Goal: Obtain resource: Download file/media

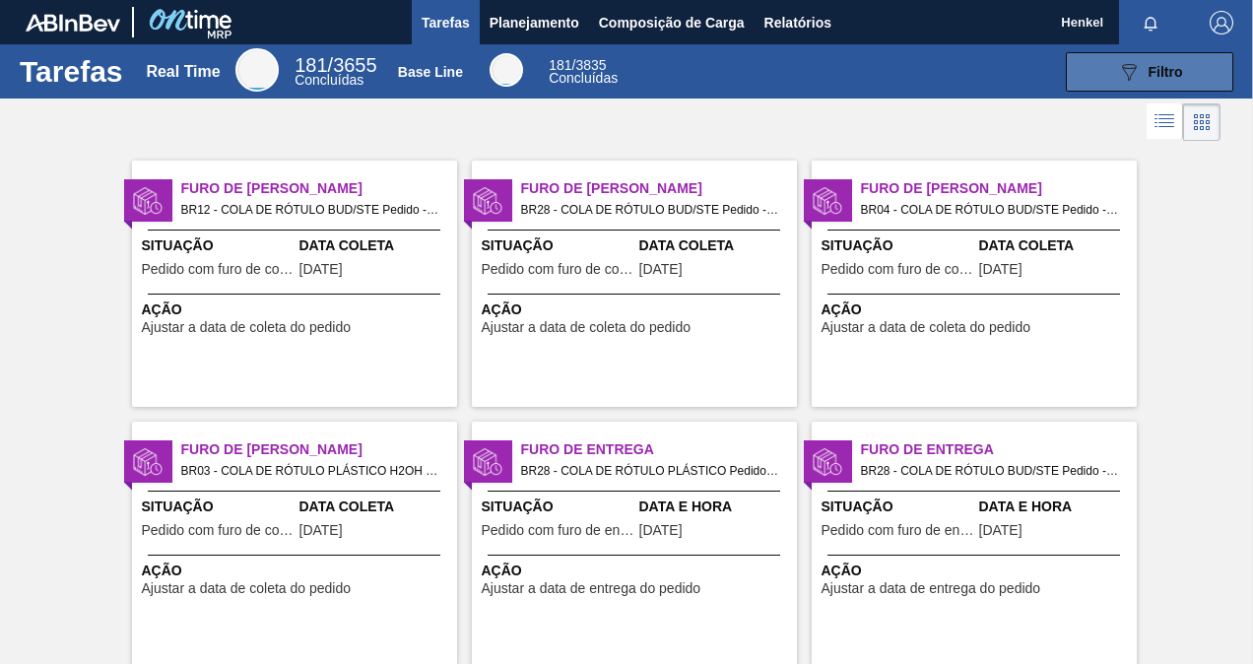
click at [1124, 67] on icon at bounding box center [1129, 72] width 15 height 17
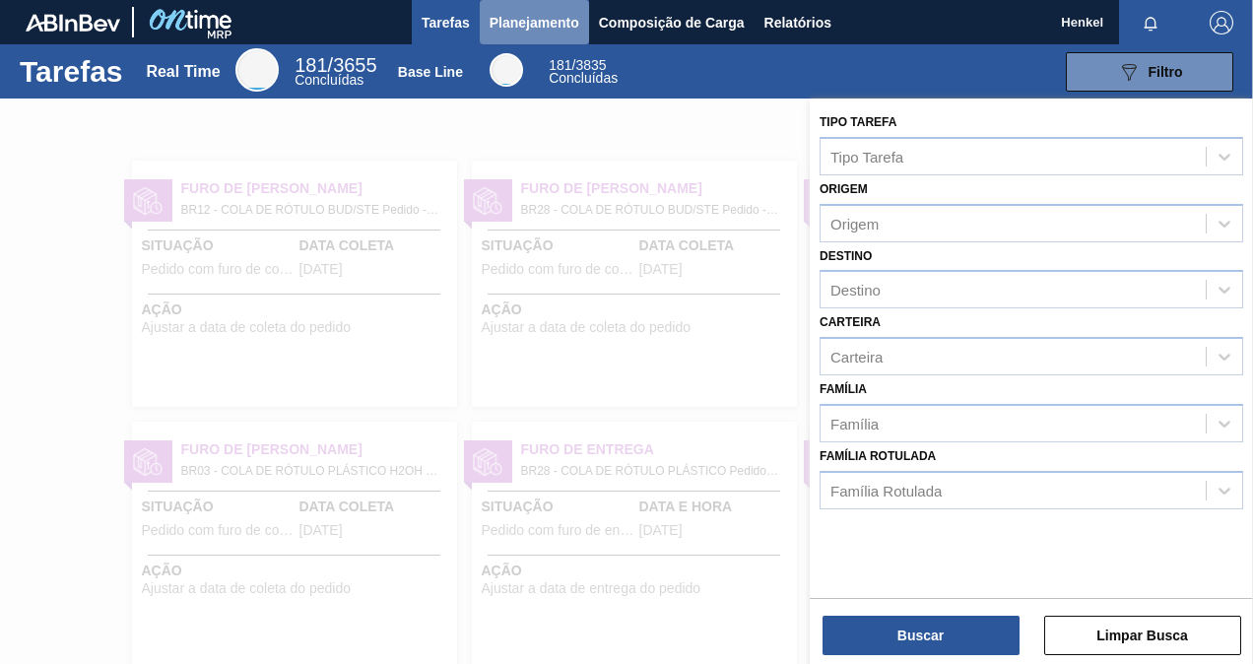
click at [546, 16] on span "Planejamento" at bounding box center [535, 23] width 90 height 24
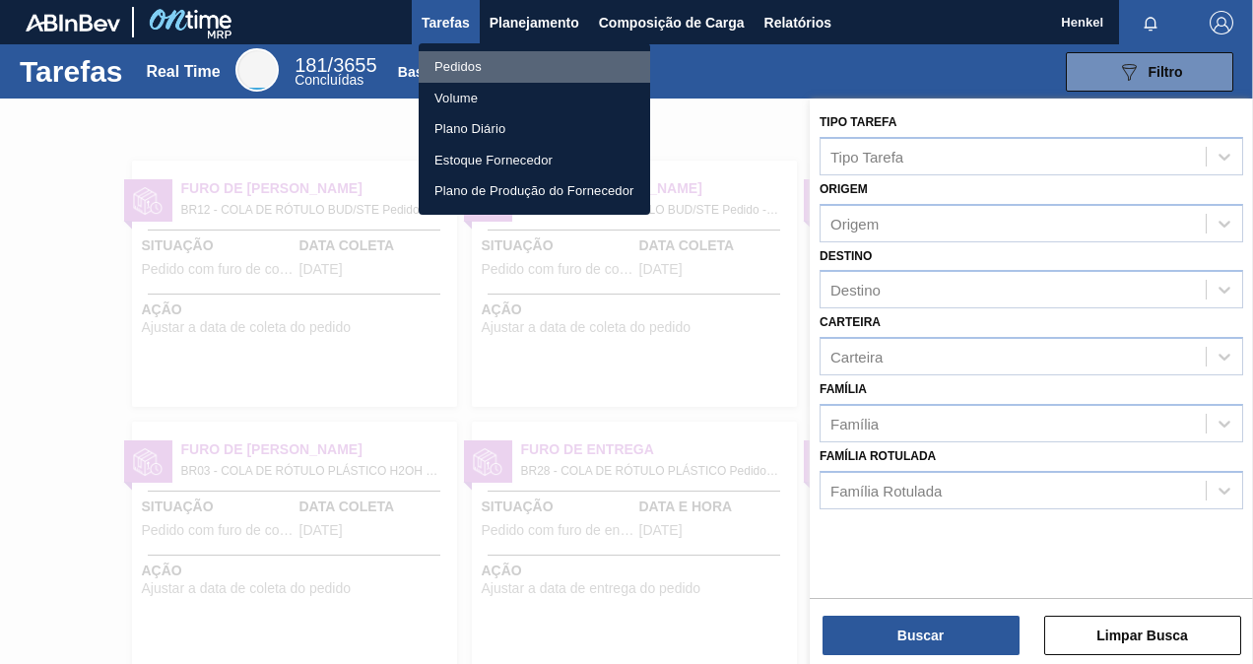
click at [550, 61] on li "Pedidos" at bounding box center [534, 67] width 231 height 32
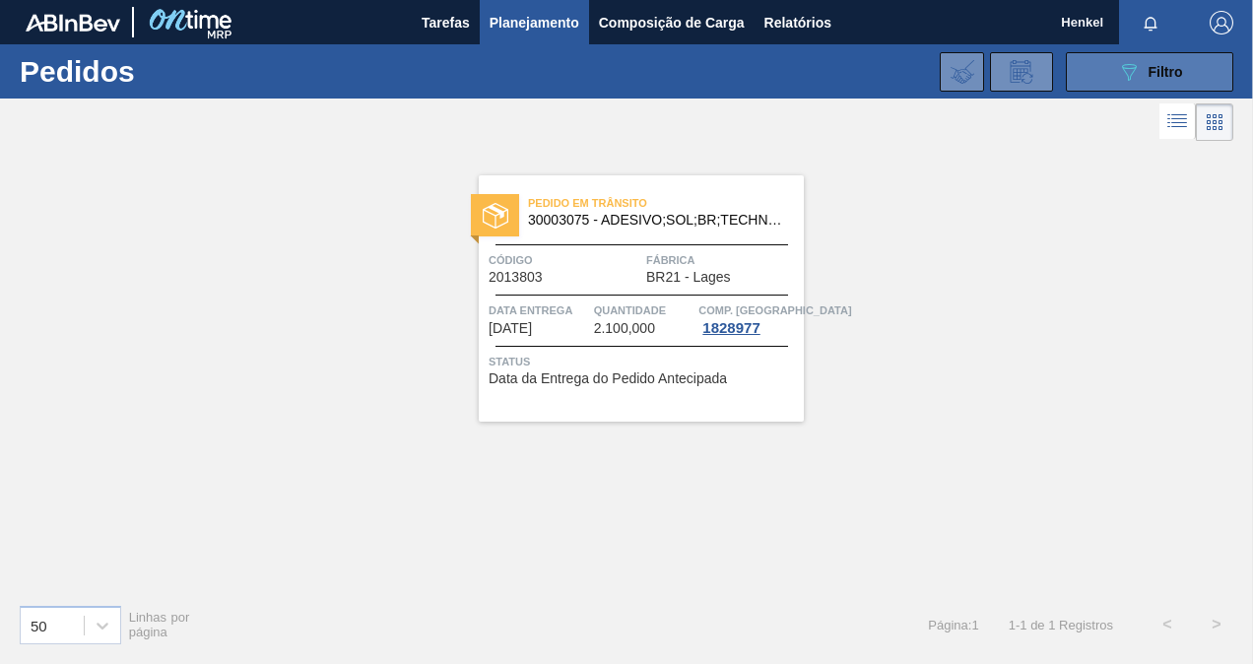
click at [1167, 71] on span "Filtro" at bounding box center [1165, 72] width 34 height 16
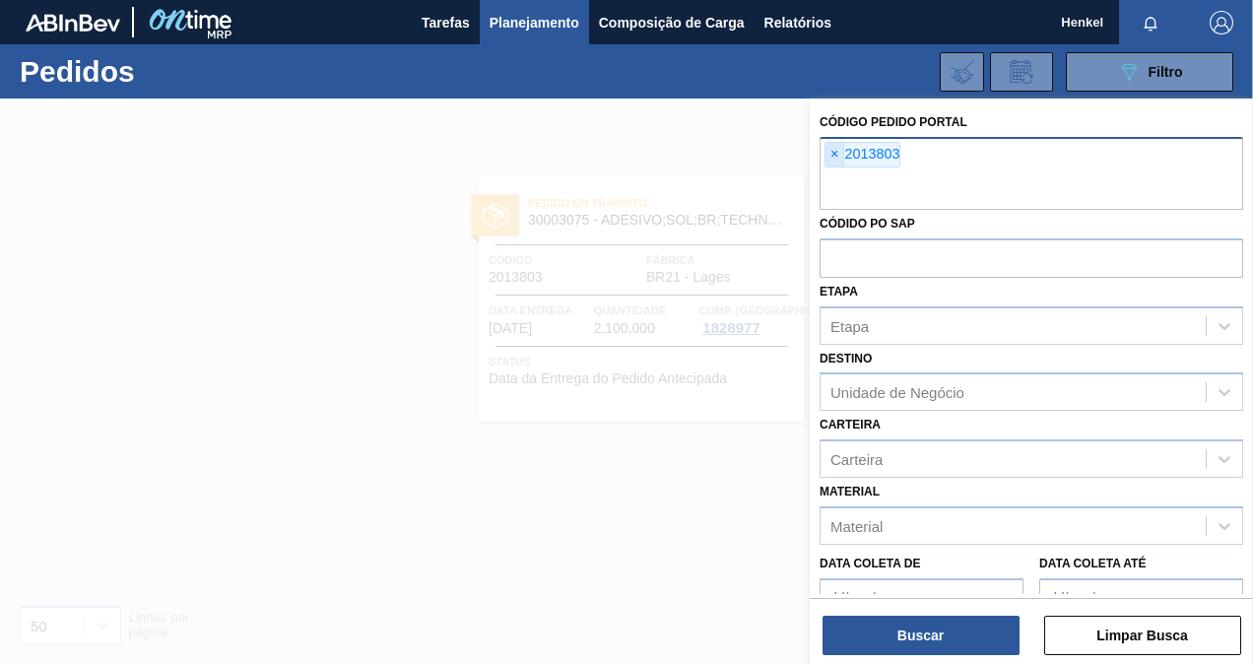
click at [834, 148] on span "×" at bounding box center [834, 155] width 19 height 24
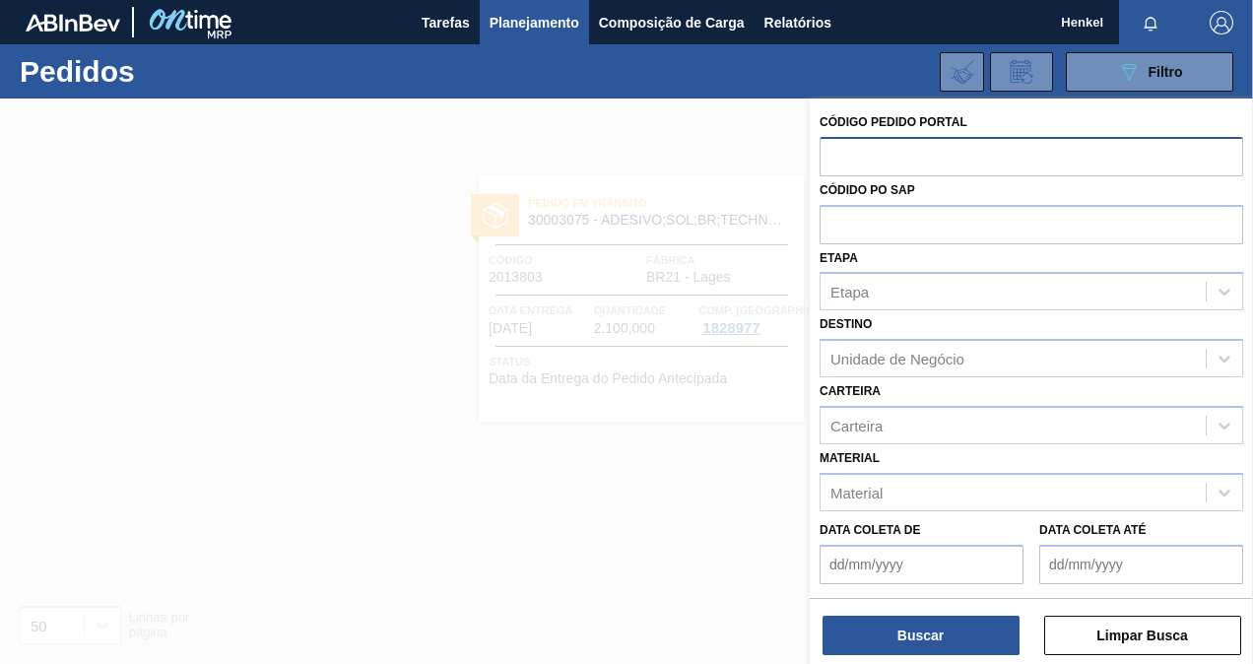
paste input "text"
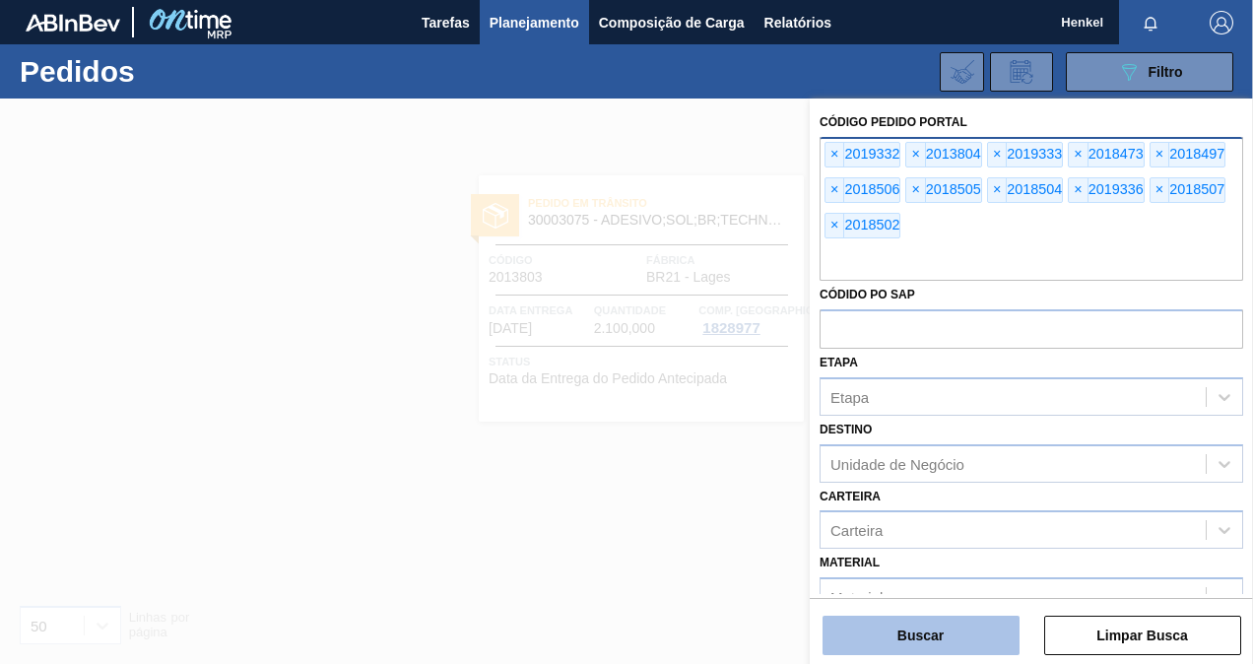
click at [949, 634] on button "Buscar" at bounding box center [920, 635] width 197 height 39
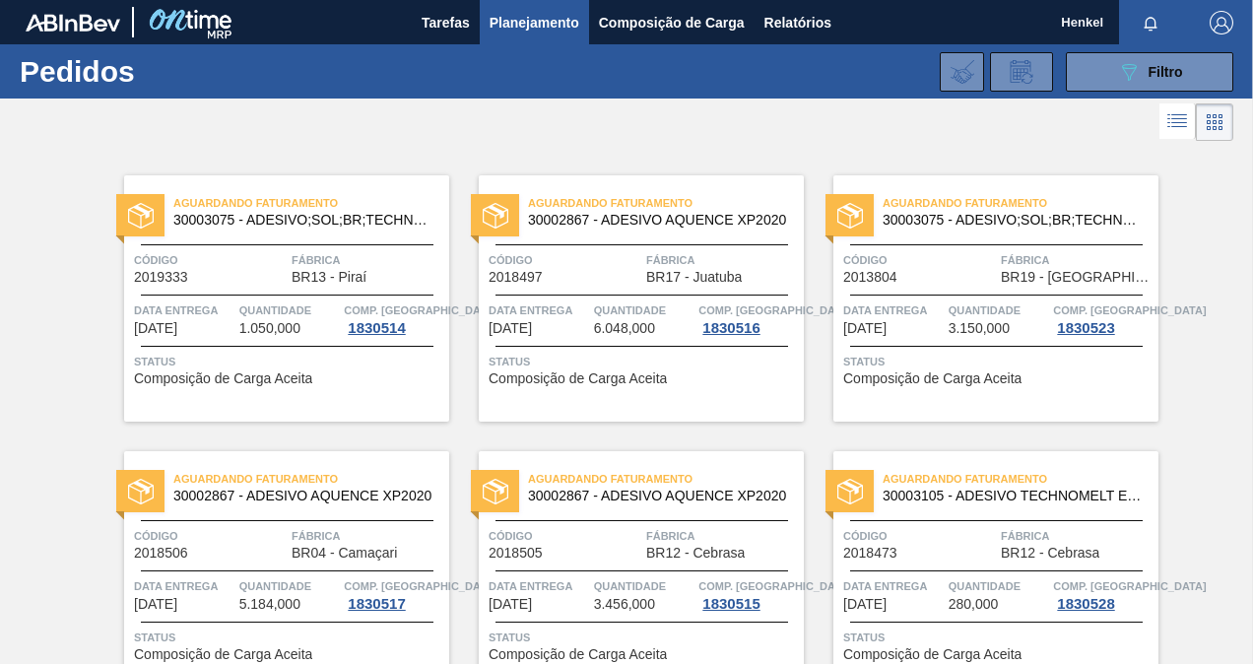
click at [394, 260] on span "Fábrica" at bounding box center [368, 260] width 153 height 20
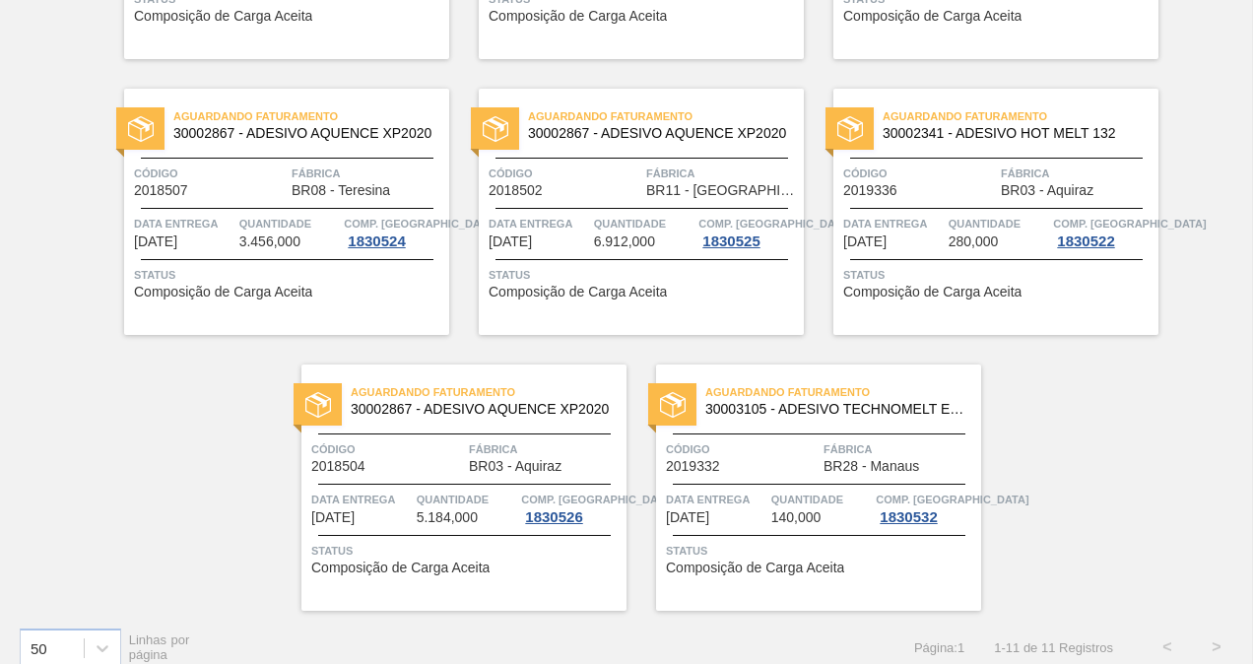
scroll to position [657, 0]
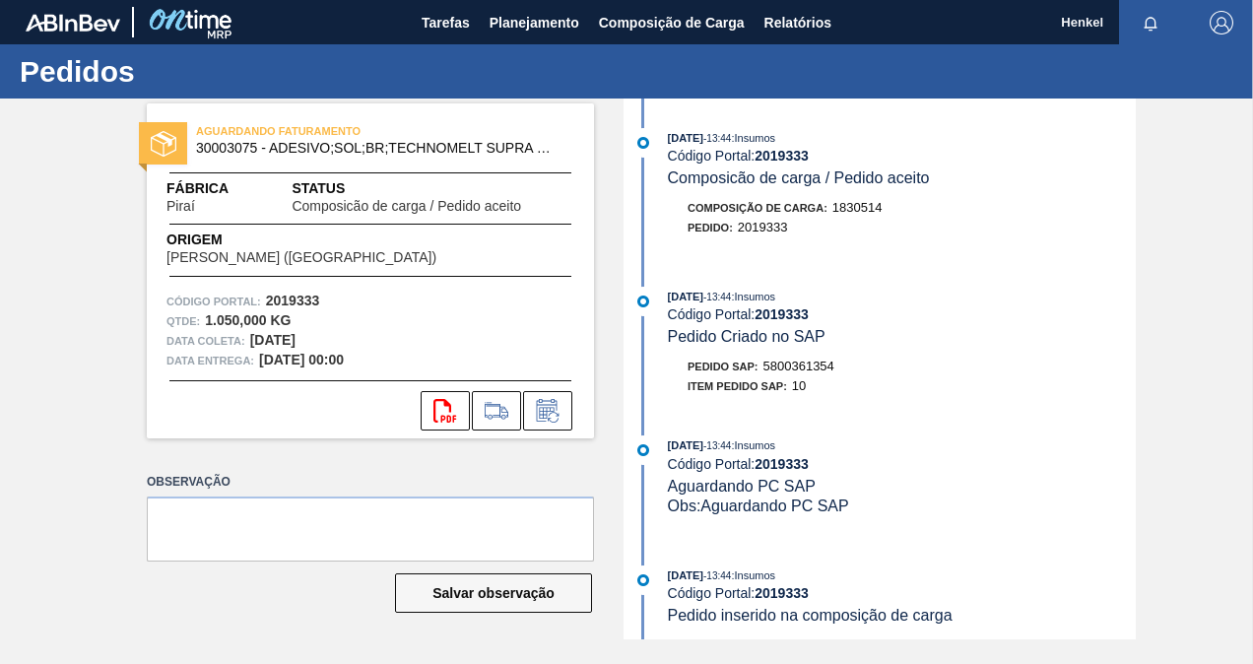
click at [295, 296] on strong "2019333" at bounding box center [293, 301] width 54 height 16
copy strong "2019333"
click at [450, 427] on button "svg{fill:#ff0000}" at bounding box center [445, 410] width 49 height 39
click at [447, 414] on icon "svg{fill:#ff0000}" at bounding box center [445, 411] width 24 height 24
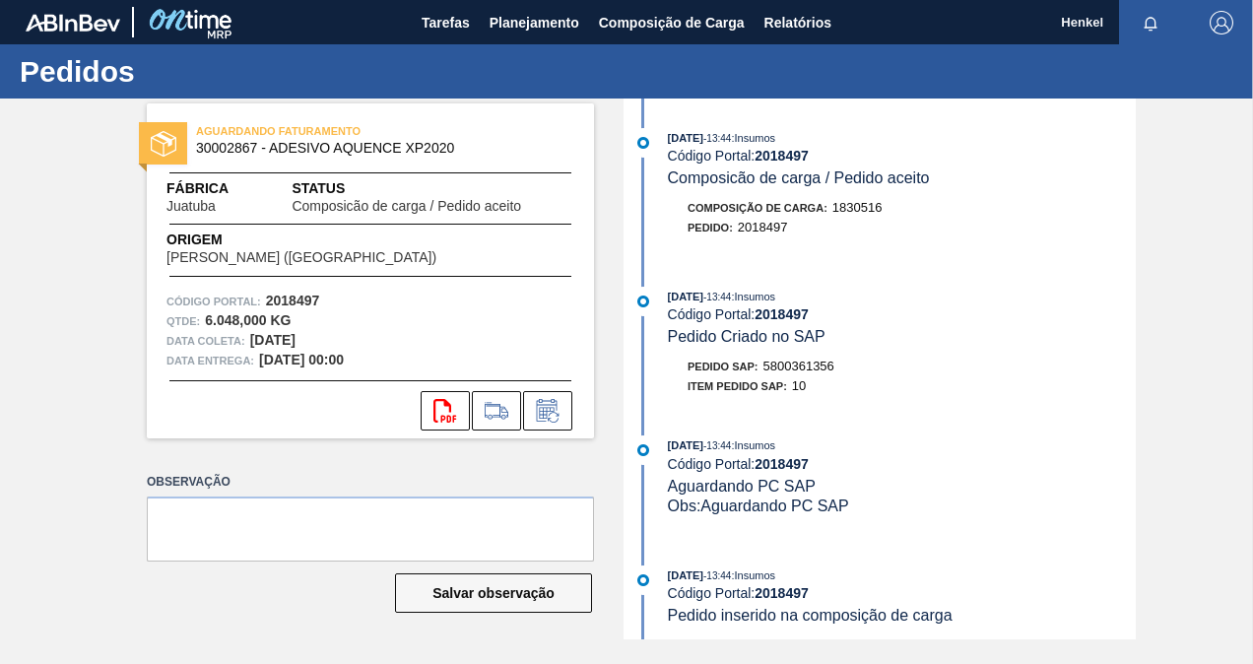
click at [311, 301] on strong "2018497" at bounding box center [293, 301] width 54 height 16
copy strong "2018497"
click at [452, 411] on icon "svg{fill:#ff0000}" at bounding box center [445, 411] width 24 height 24
click at [272, 300] on strong "2013804" at bounding box center [293, 301] width 54 height 16
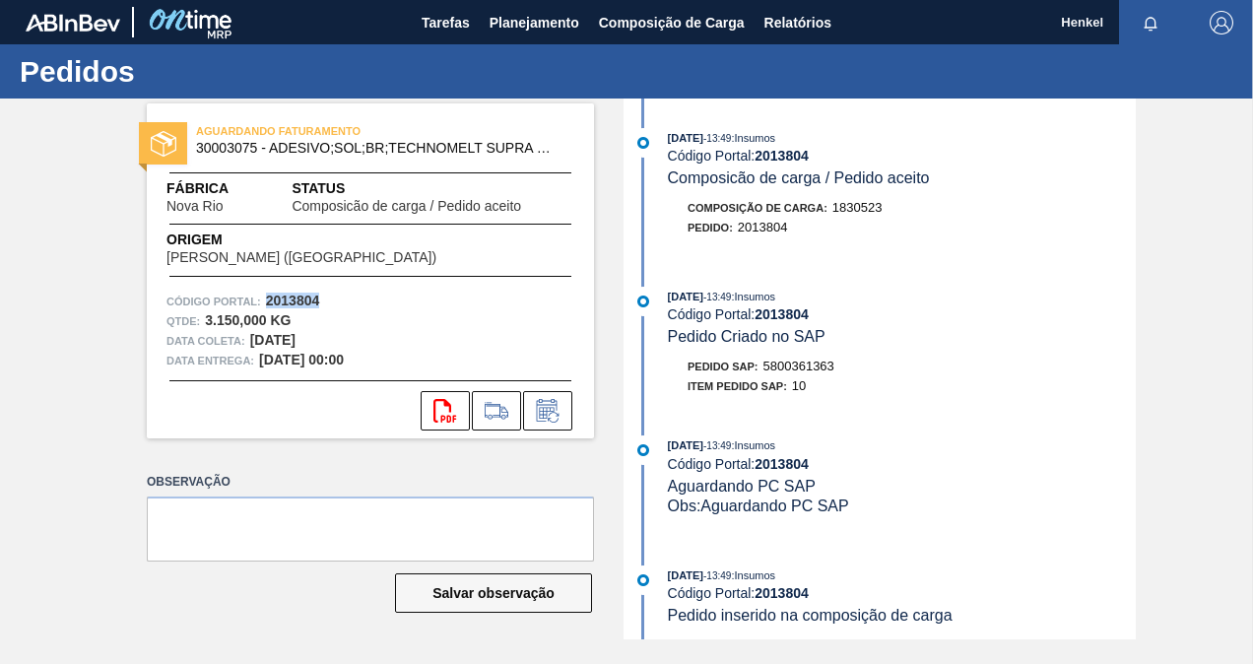
click at [272, 300] on strong "2013804" at bounding box center [293, 301] width 54 height 16
copy strong "2013804"
click at [450, 411] on icon at bounding box center [444, 411] width 23 height 24
click at [302, 295] on strong "2018506" at bounding box center [293, 301] width 54 height 16
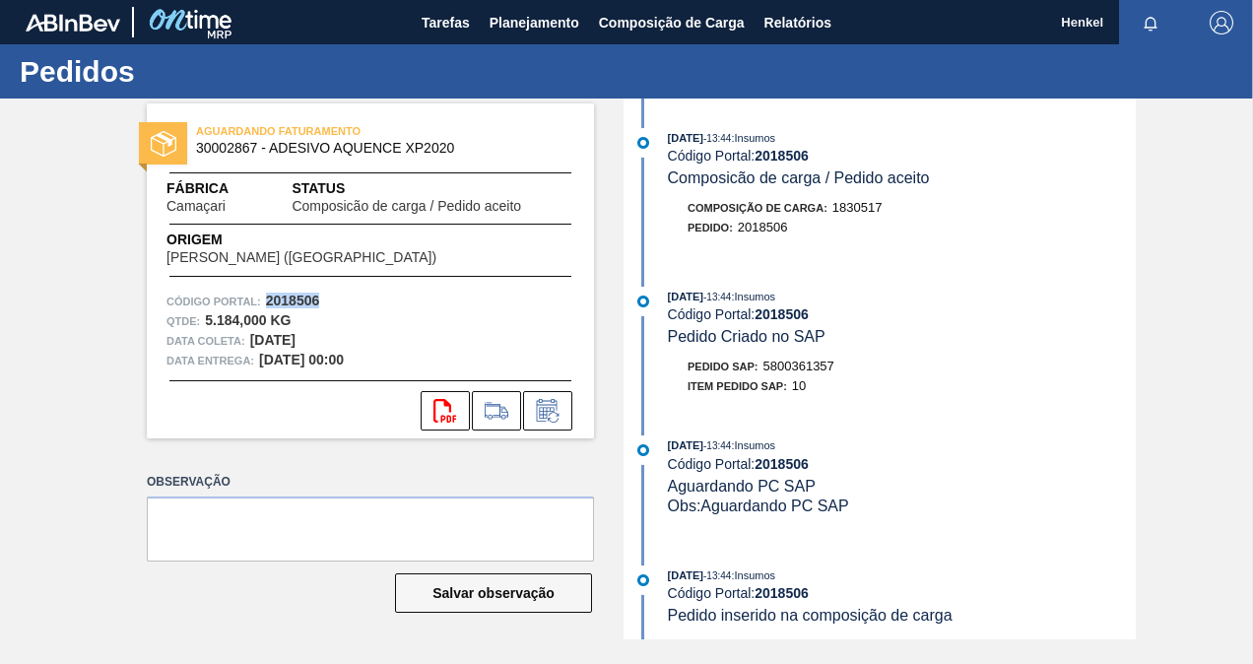
copy strong "2018506"
click at [444, 404] on icon at bounding box center [444, 411] width 23 height 24
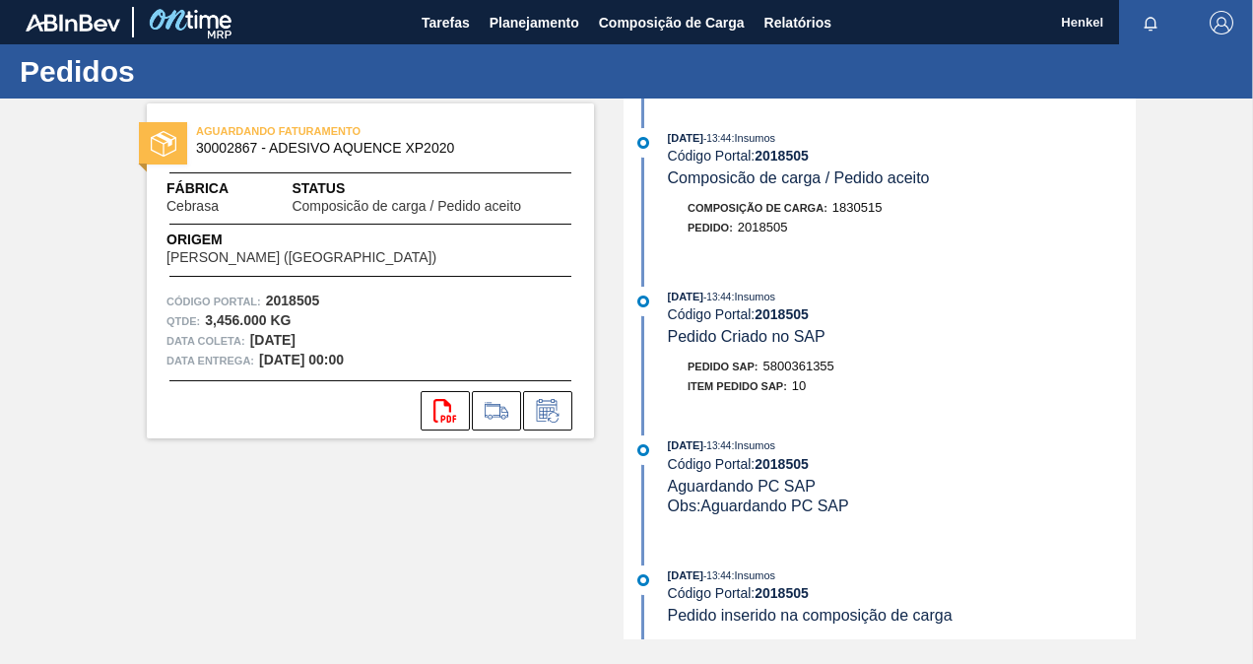
click at [306, 306] on strong "2018505" at bounding box center [293, 301] width 54 height 16
copy strong "2018505"
click at [446, 399] on icon "svg{fill:#ff0000}" at bounding box center [445, 411] width 24 height 24
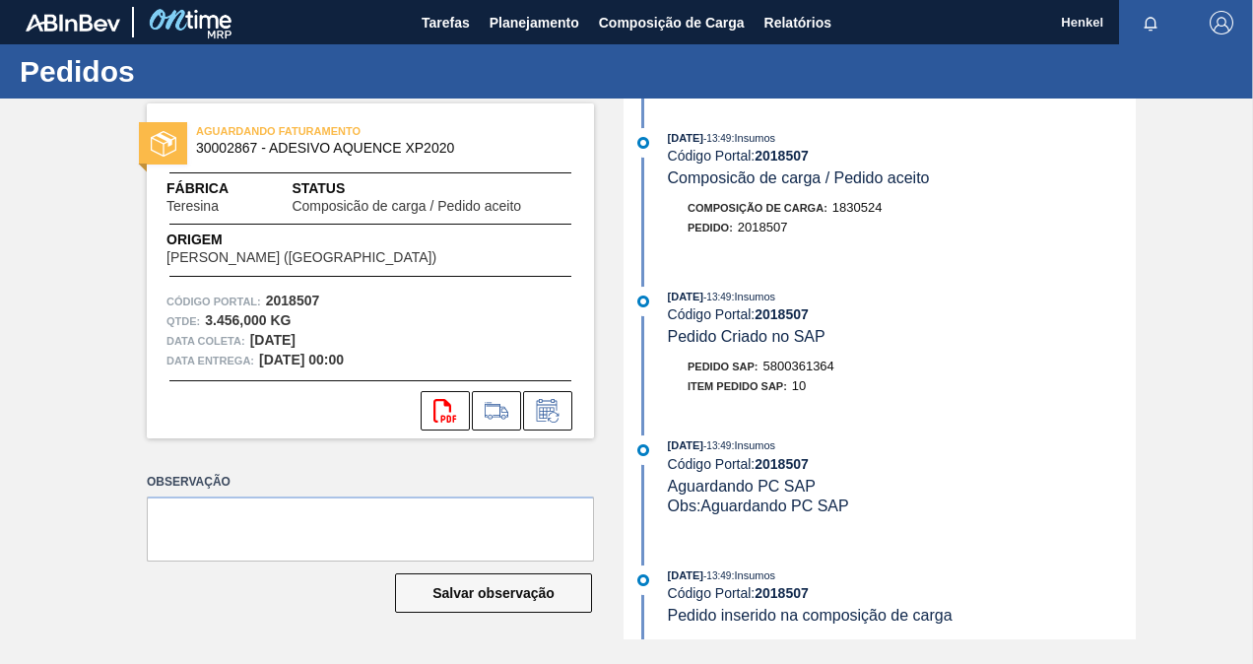
click at [311, 297] on strong "2018507" at bounding box center [293, 301] width 54 height 16
copy strong "2018507"
click at [438, 404] on icon "svg{fill:#ff0000}" at bounding box center [445, 411] width 24 height 24
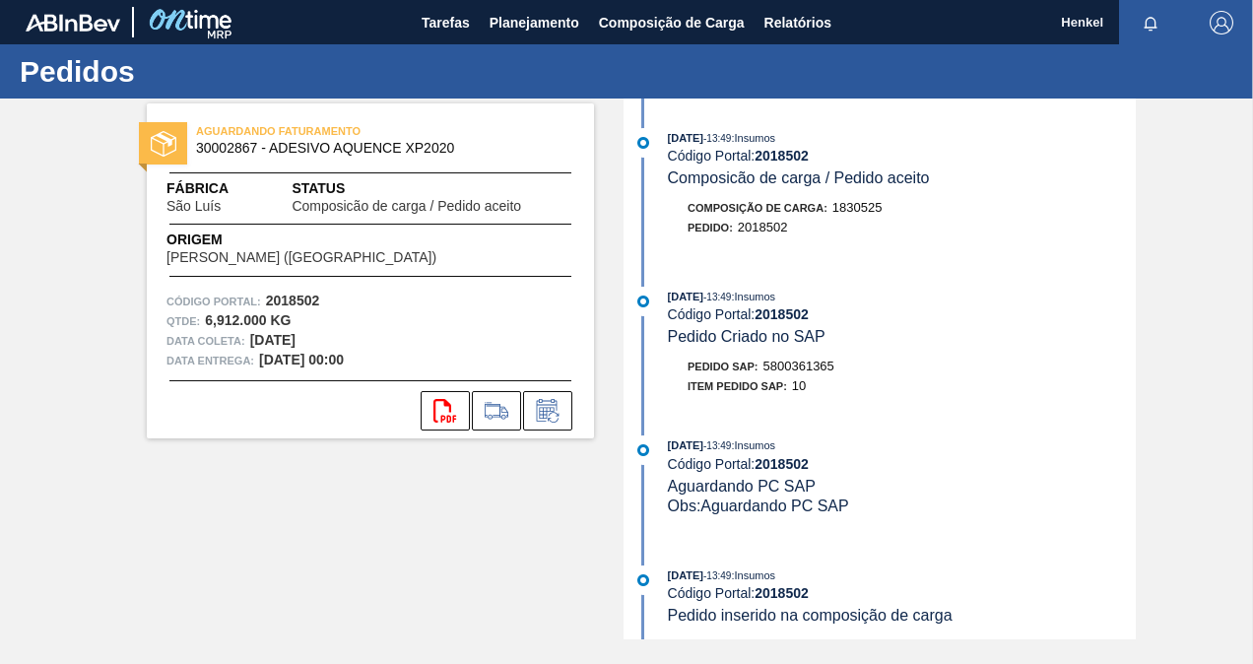
click at [295, 295] on strong "2018502" at bounding box center [293, 301] width 54 height 16
copy strong "2018502"
click at [458, 408] on button "svg{fill:#ff0000}" at bounding box center [445, 410] width 49 height 39
click at [303, 304] on strong "2019336" at bounding box center [293, 301] width 54 height 16
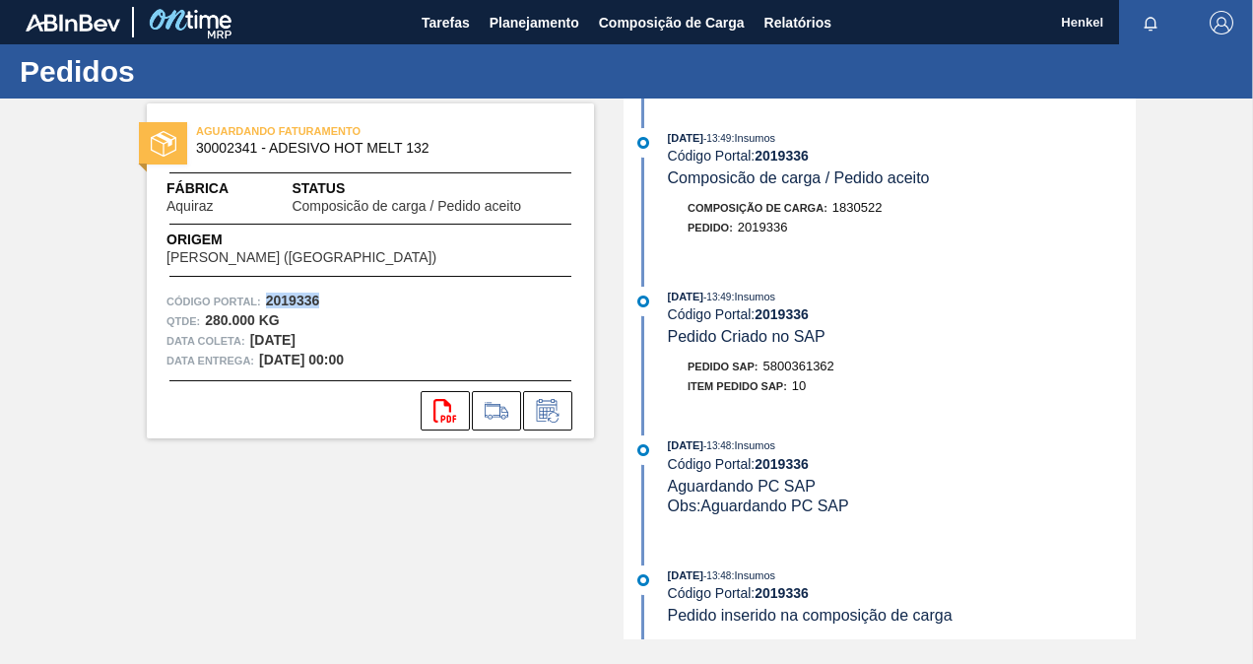
click at [303, 304] on strong "2019336" at bounding box center [293, 301] width 54 height 16
copy strong "2019336"
click at [437, 406] on icon "svg{fill:#ff0000}" at bounding box center [445, 411] width 24 height 24
click at [307, 294] on strong "2018504" at bounding box center [293, 301] width 54 height 16
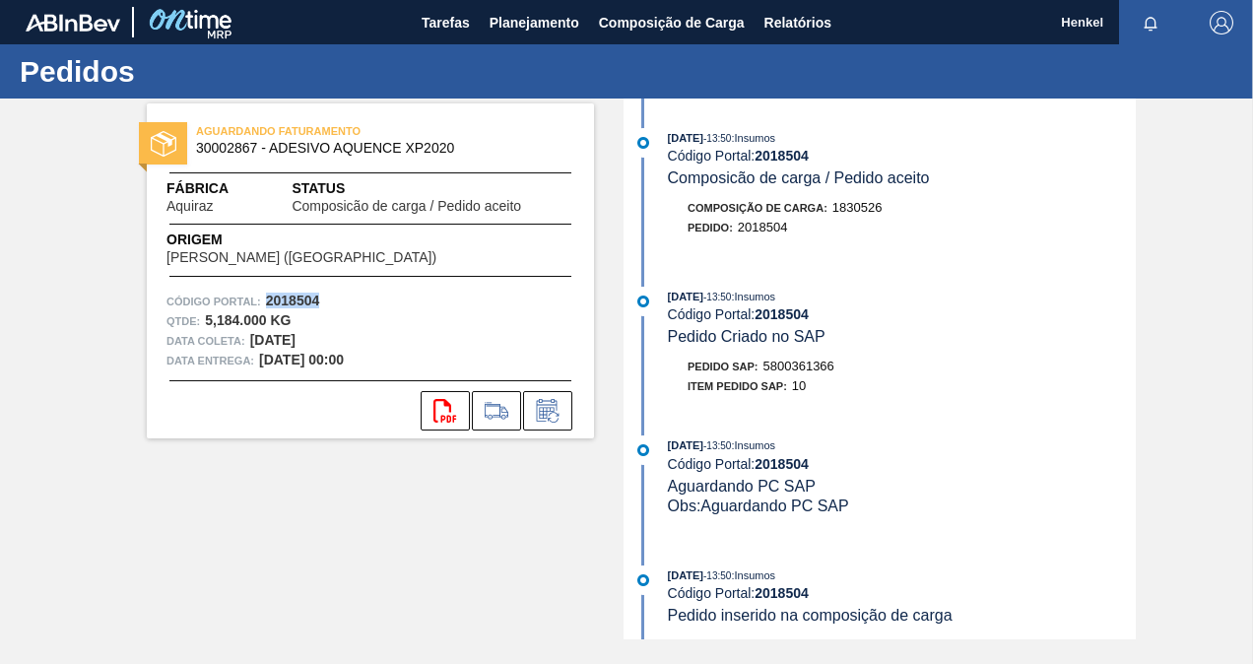
copy strong "2018504"
click at [451, 420] on icon "svg{fill:#ff0000}" at bounding box center [445, 411] width 24 height 24
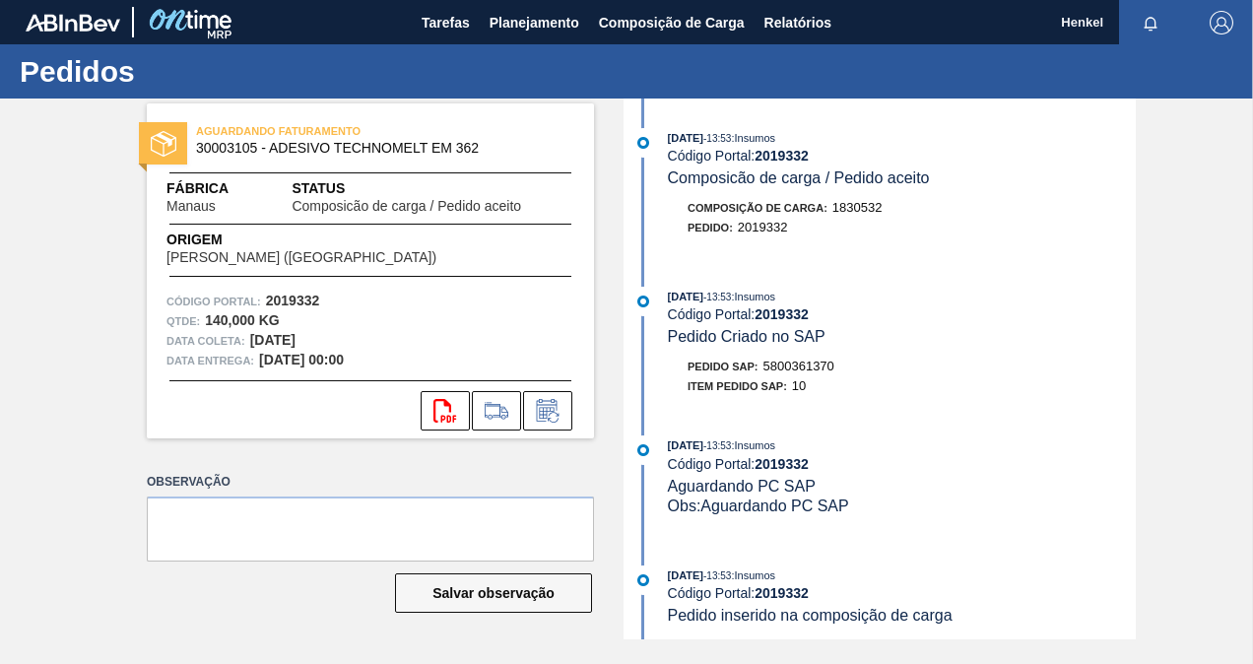
click at [284, 299] on strong "2019332" at bounding box center [293, 301] width 54 height 16
copy strong "2019332"
click at [431, 423] on button "svg{fill:#ff0000}" at bounding box center [445, 410] width 49 height 39
click at [299, 295] on strong "2018473" at bounding box center [293, 301] width 54 height 16
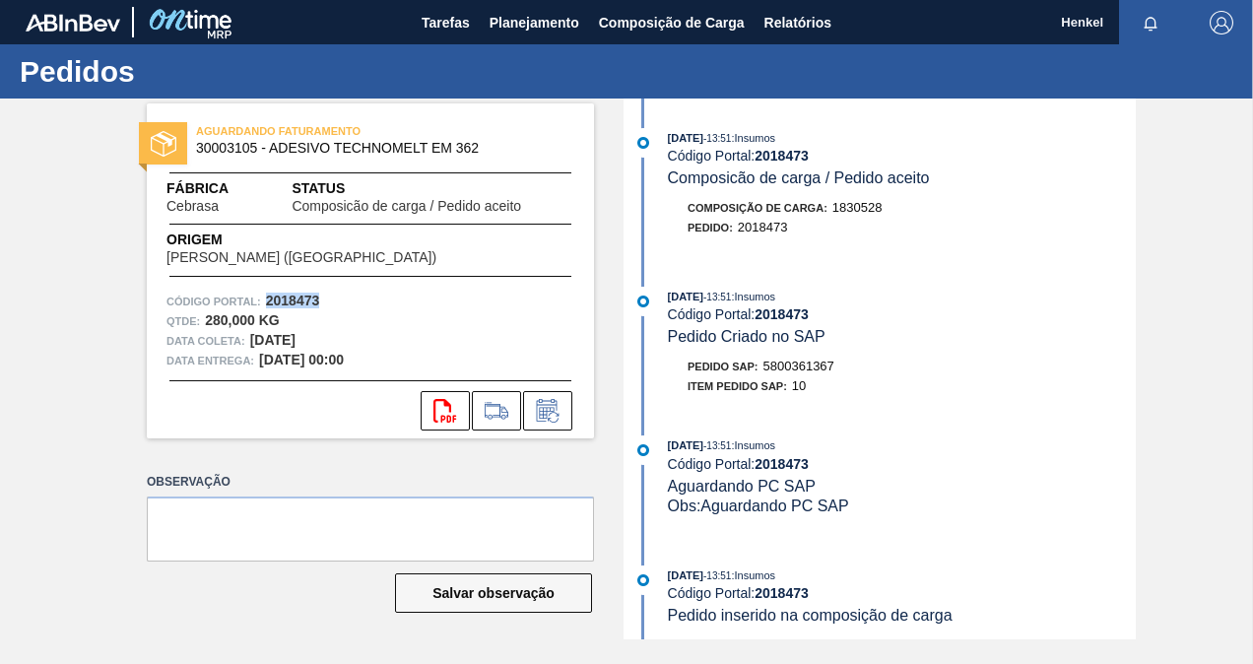
click at [299, 295] on strong "2018473" at bounding box center [293, 301] width 54 height 16
copy strong "2018473"
click at [442, 404] on icon "svg{fill:#ff0000}" at bounding box center [445, 411] width 24 height 24
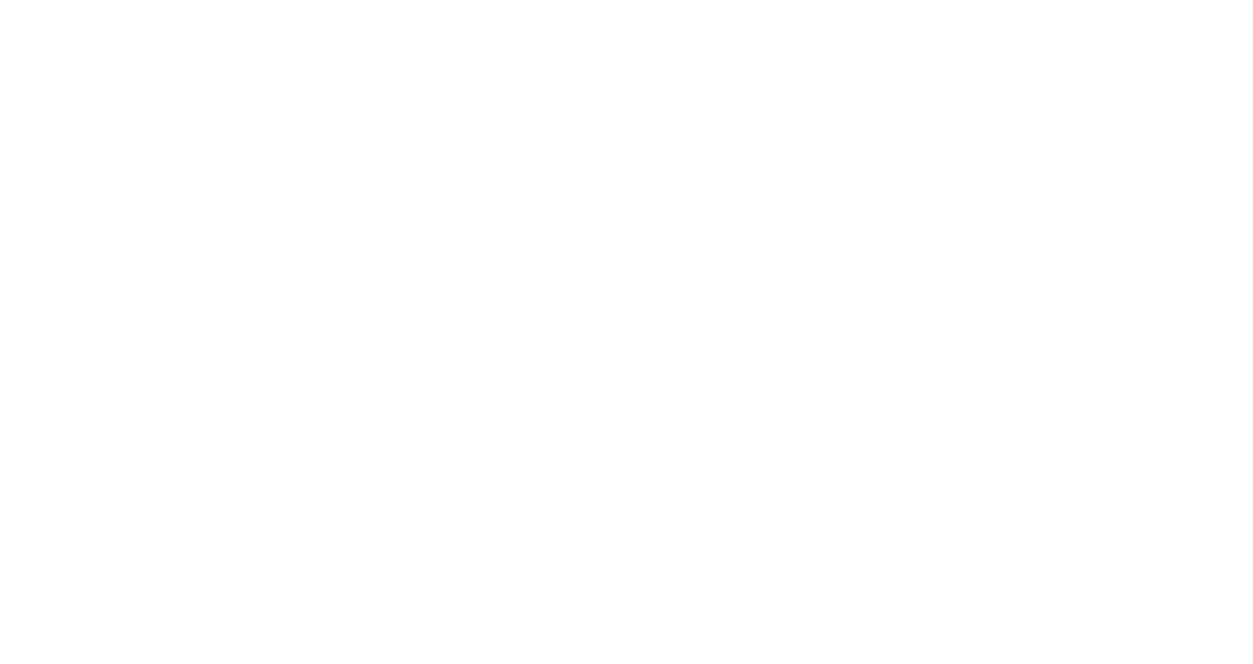
click at [450, 0] on html at bounding box center [626, 0] width 1253 height 0
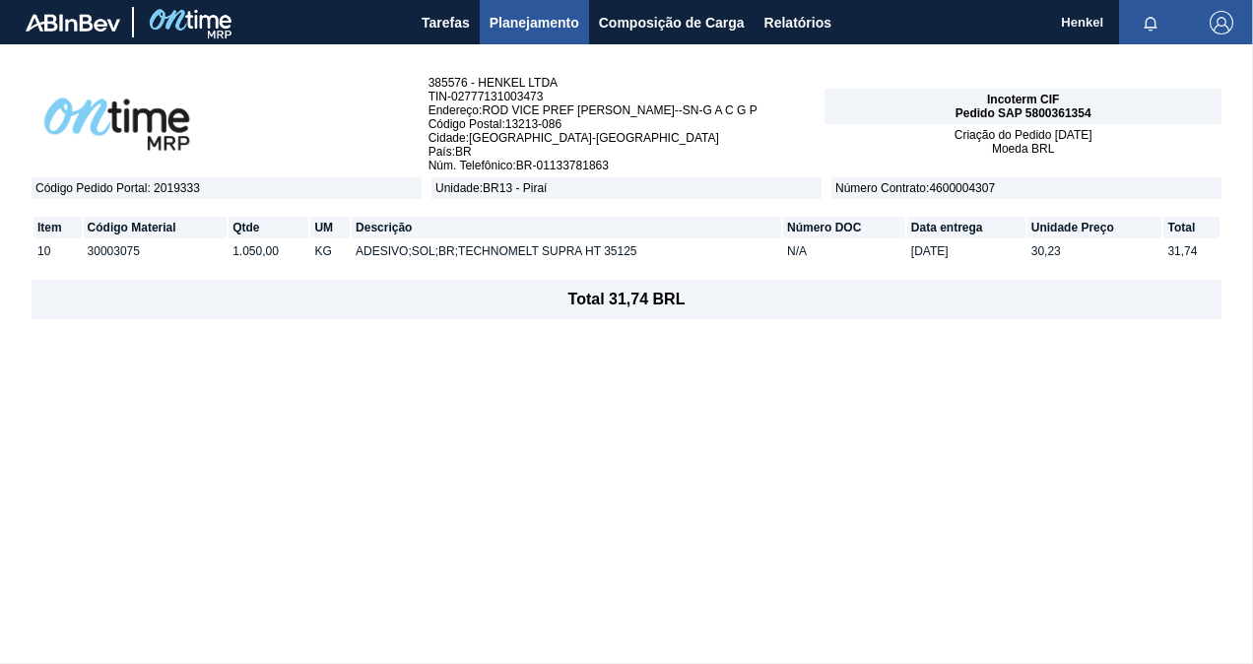
drag, startPoint x: 127, startPoint y: 561, endPoint x: 870, endPoint y: 599, distance: 743.6
click at [870, 599] on div "385576 - HENKEL LTDA TIN - 02777131003473 Endereço : ROD VICE PREF [PERSON_NAME…" at bounding box center [626, 353] width 1253 height 619
